Goal: Information Seeking & Learning: Learn about a topic

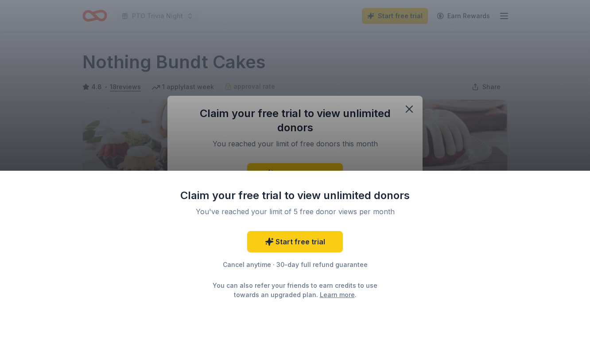
click at [409, 107] on div "Claim your free trial to view unlimited donors You've reached your limit of 5 f…" at bounding box center [295, 170] width 590 height 341
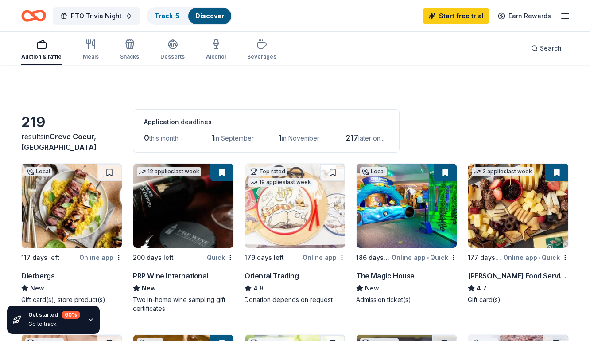
scroll to position [229, 0]
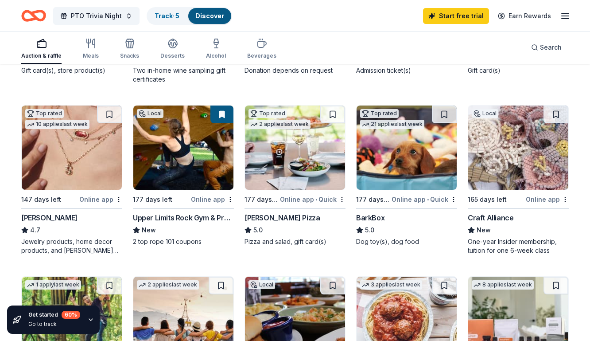
click at [402, 71] on div "Admission ticket(s)" at bounding box center [406, 70] width 101 height 9
click at [404, 69] on div "Admission ticket(s)" at bounding box center [406, 70] width 101 height 9
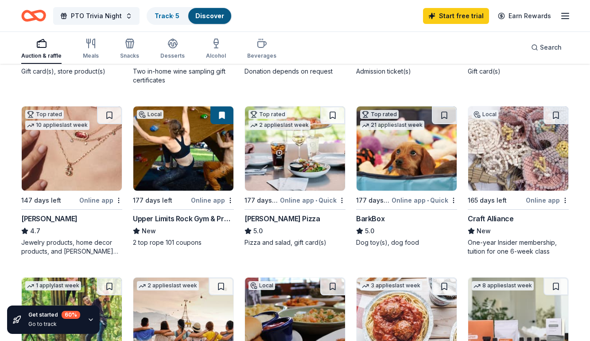
scroll to position [207, 0]
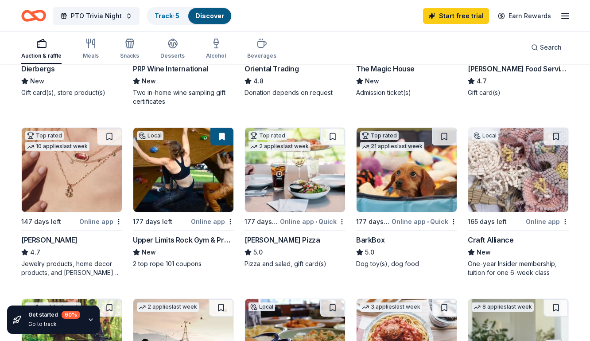
click at [77, 182] on img at bounding box center [72, 170] width 100 height 84
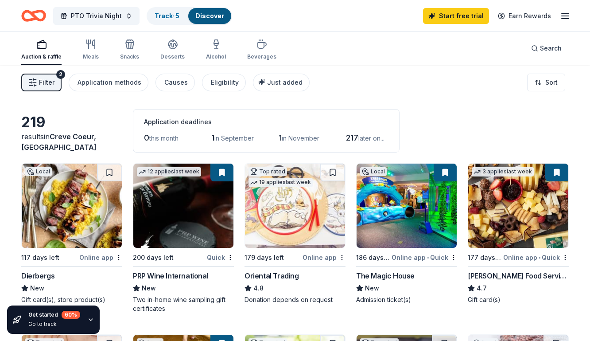
scroll to position [0, 0]
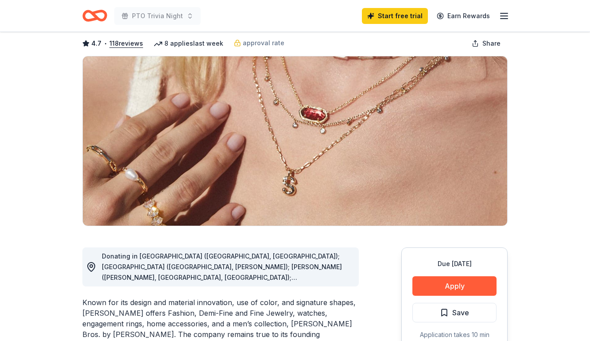
scroll to position [43, 0]
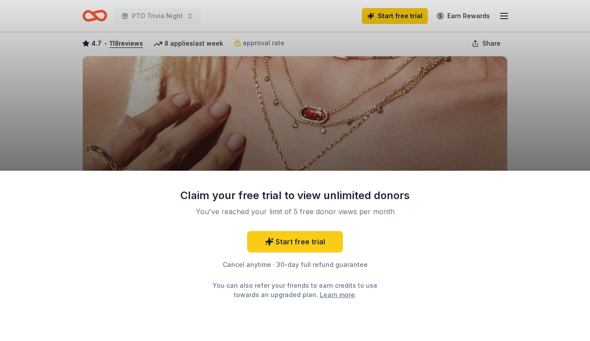
click at [545, 62] on div "Claim your free trial to view unlimited donors You've reached your limit of 5 f…" at bounding box center [295, 170] width 590 height 341
